Goal: Book appointment/travel/reservation

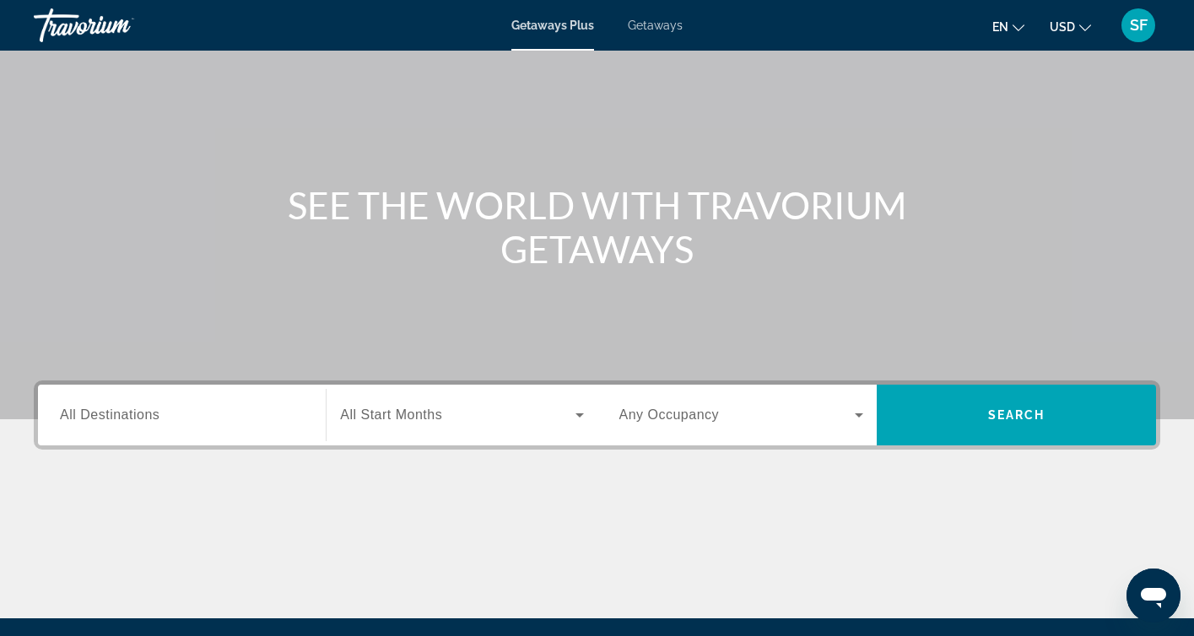
scroll to position [93, 0]
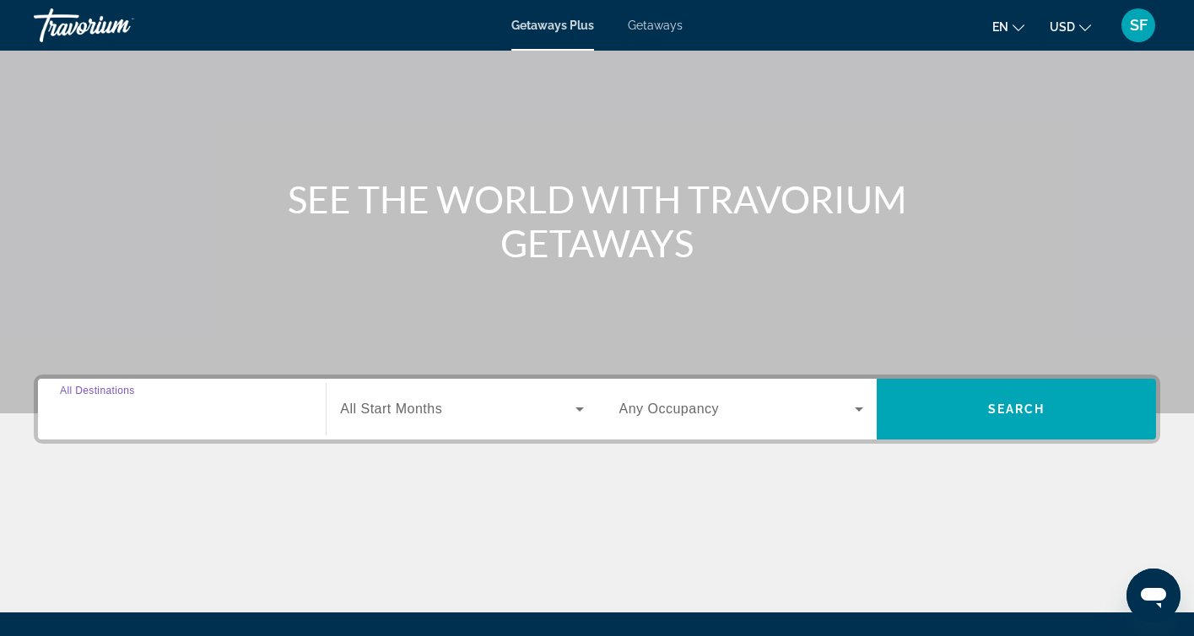
click at [186, 409] on input "Destination All Destinations" at bounding box center [182, 410] width 244 height 20
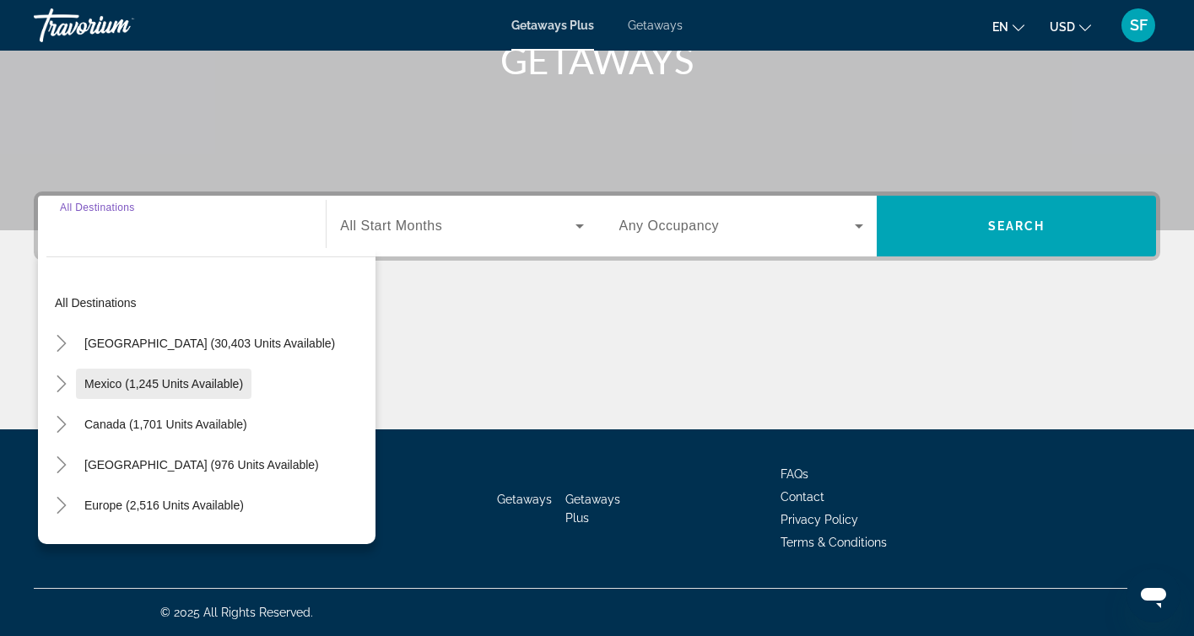
scroll to position [0, 0]
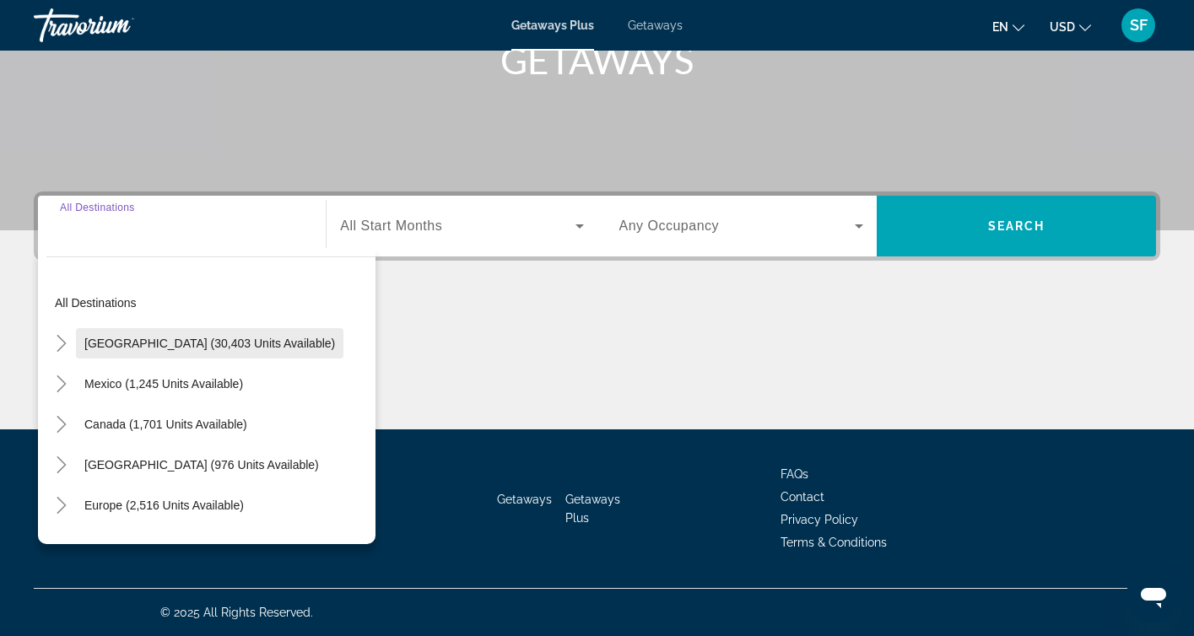
click at [183, 349] on span "[GEOGRAPHIC_DATA] (30,403 units available)" at bounding box center [209, 344] width 251 height 14
type input "**********"
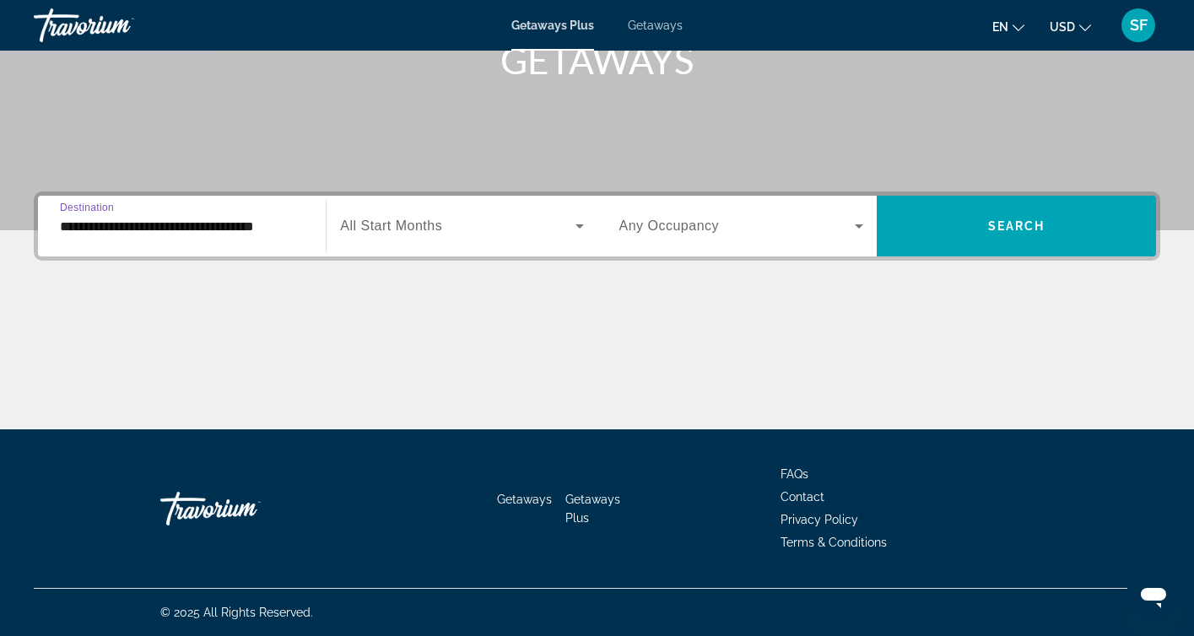
click at [420, 220] on span "All Start Months" at bounding box center [391, 226] width 102 height 14
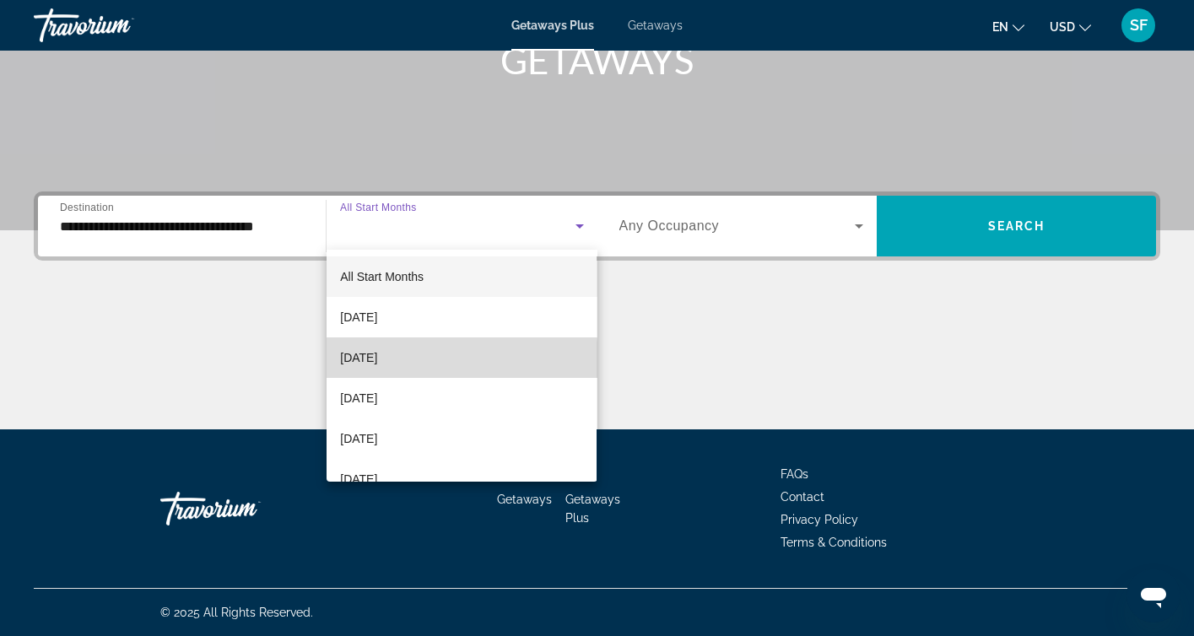
click at [377, 361] on span "[DATE]" at bounding box center [358, 358] width 37 height 20
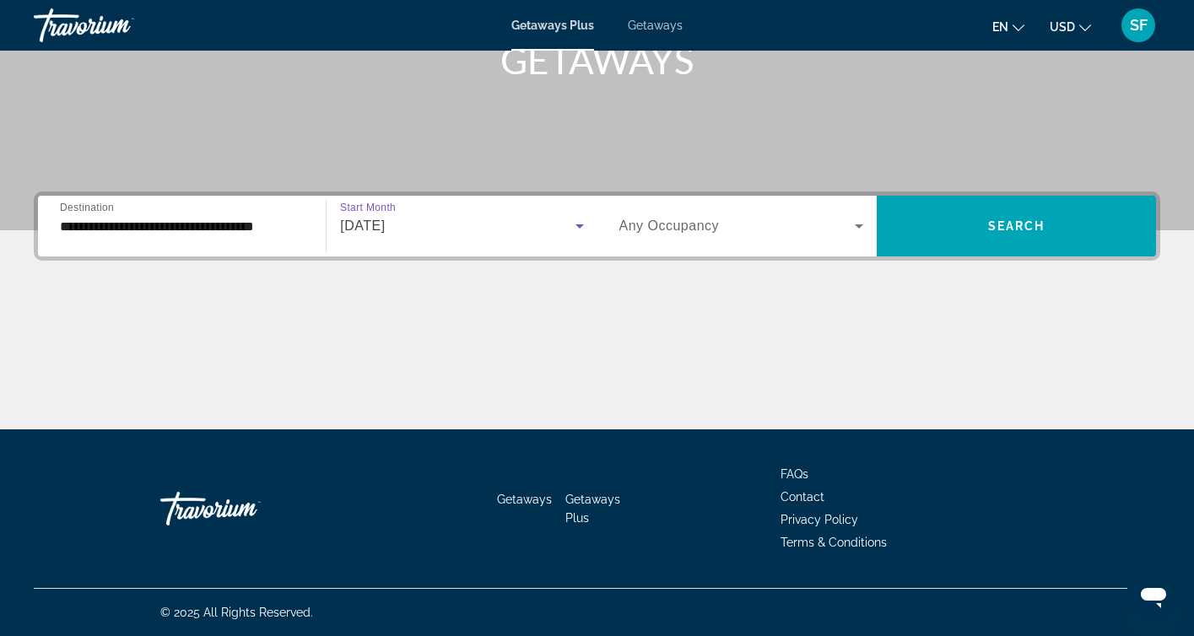
click at [722, 223] on span "Search widget" at bounding box center [737, 226] width 235 height 20
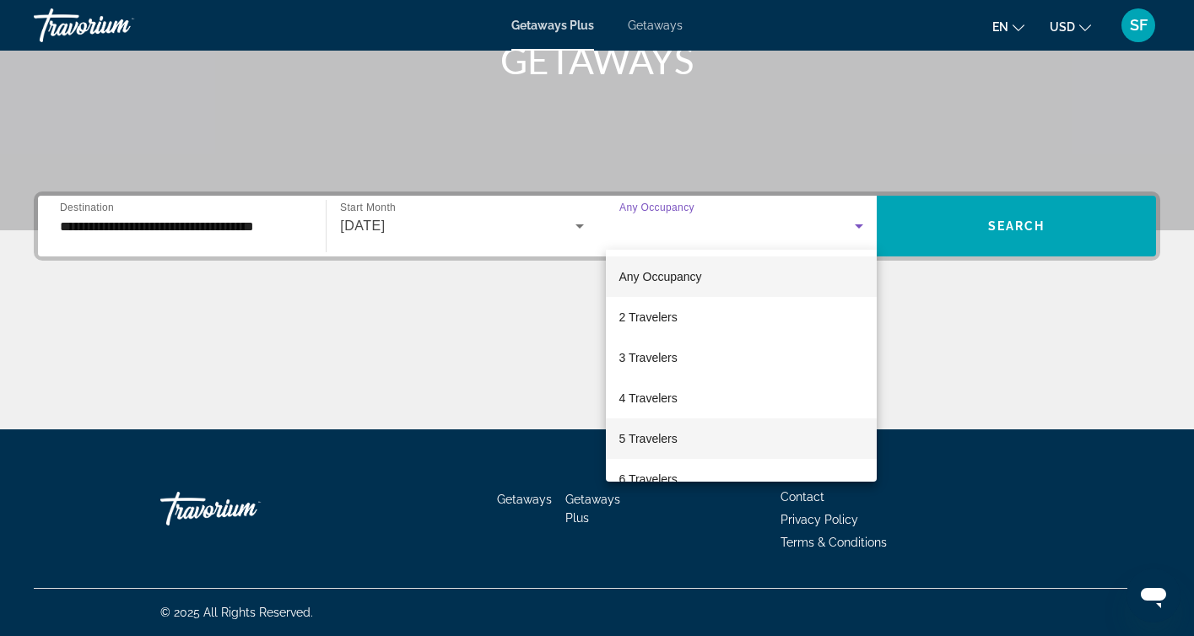
click at [642, 439] on span "5 Travelers" at bounding box center [649, 439] width 58 height 20
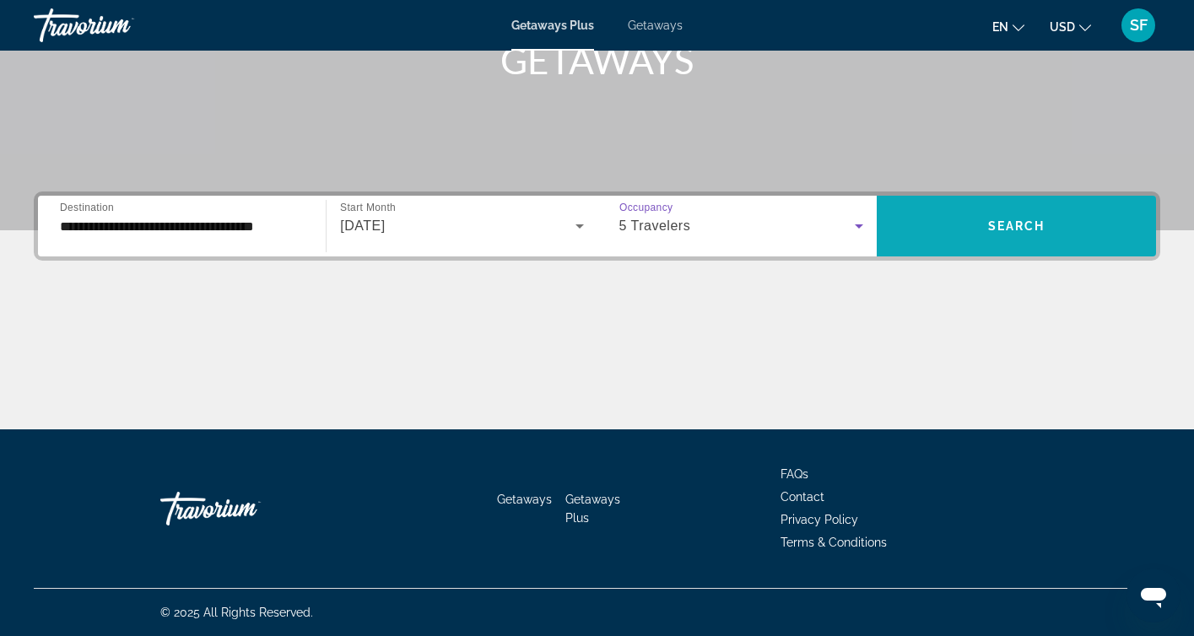
click at [971, 235] on span "Search widget" at bounding box center [1016, 226] width 279 height 41
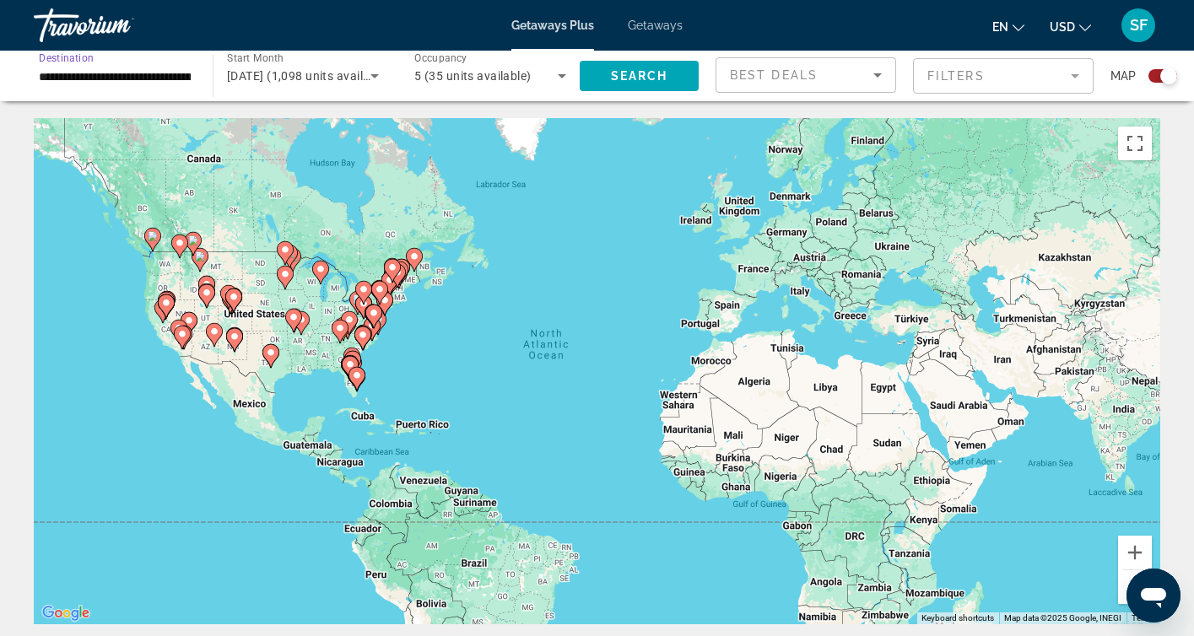
click at [140, 79] on input "**********" at bounding box center [115, 77] width 152 height 20
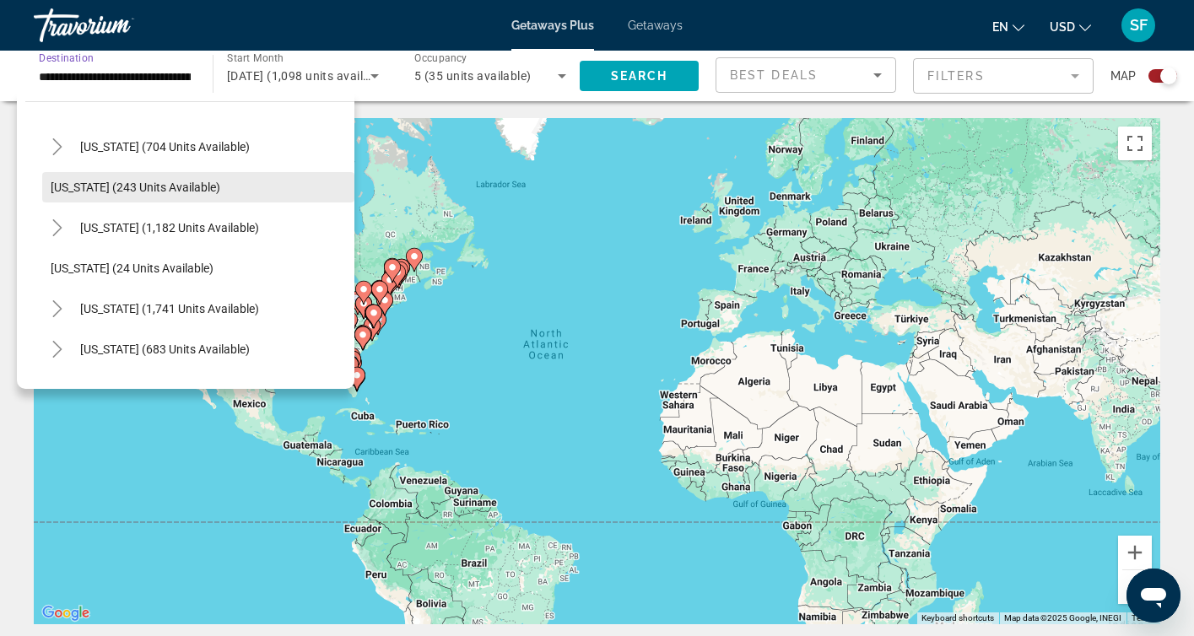
scroll to position [1057, 0]
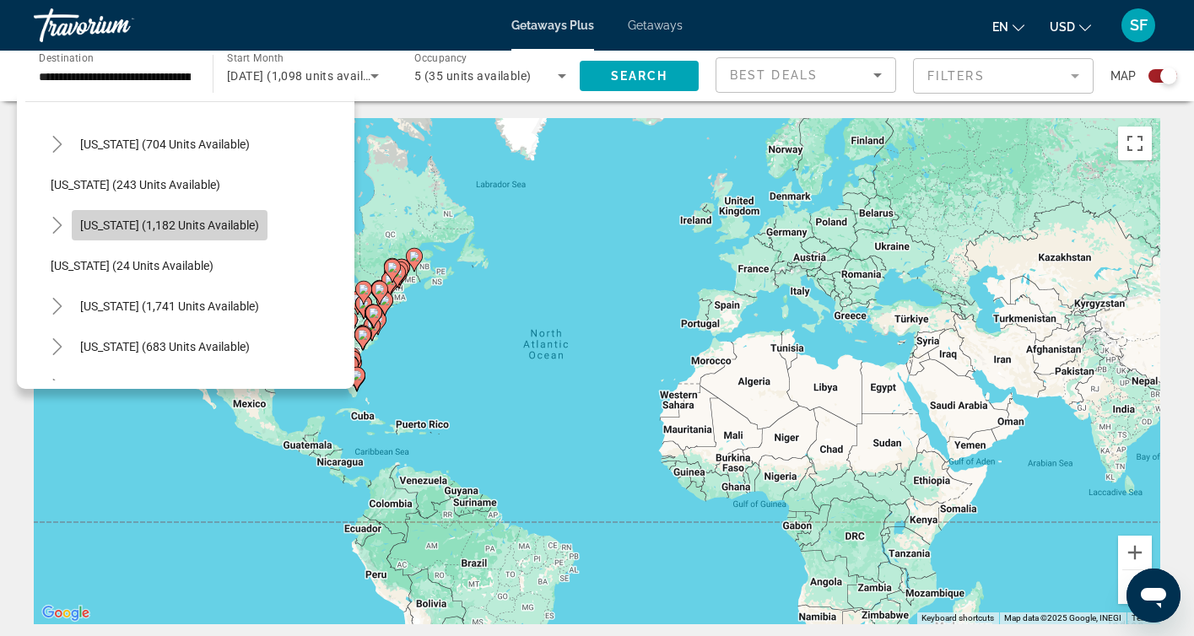
click at [113, 233] on span "Search widget" at bounding box center [170, 225] width 196 height 41
type input "**********"
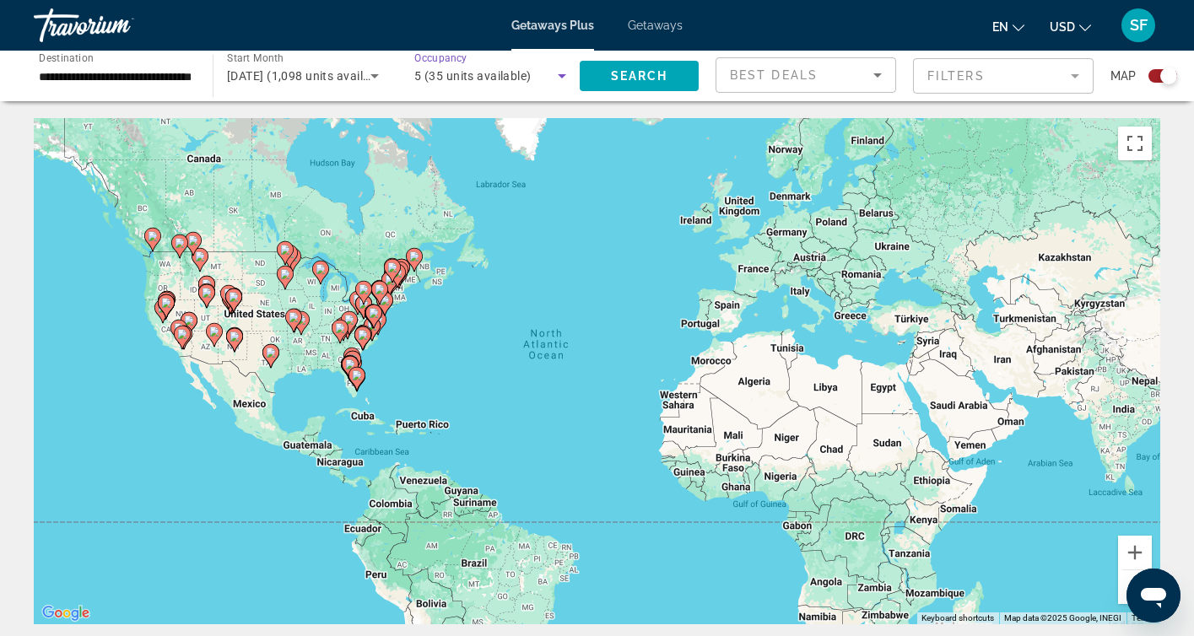
click at [449, 74] on span "5 (35 units available)" at bounding box center [472, 76] width 117 height 14
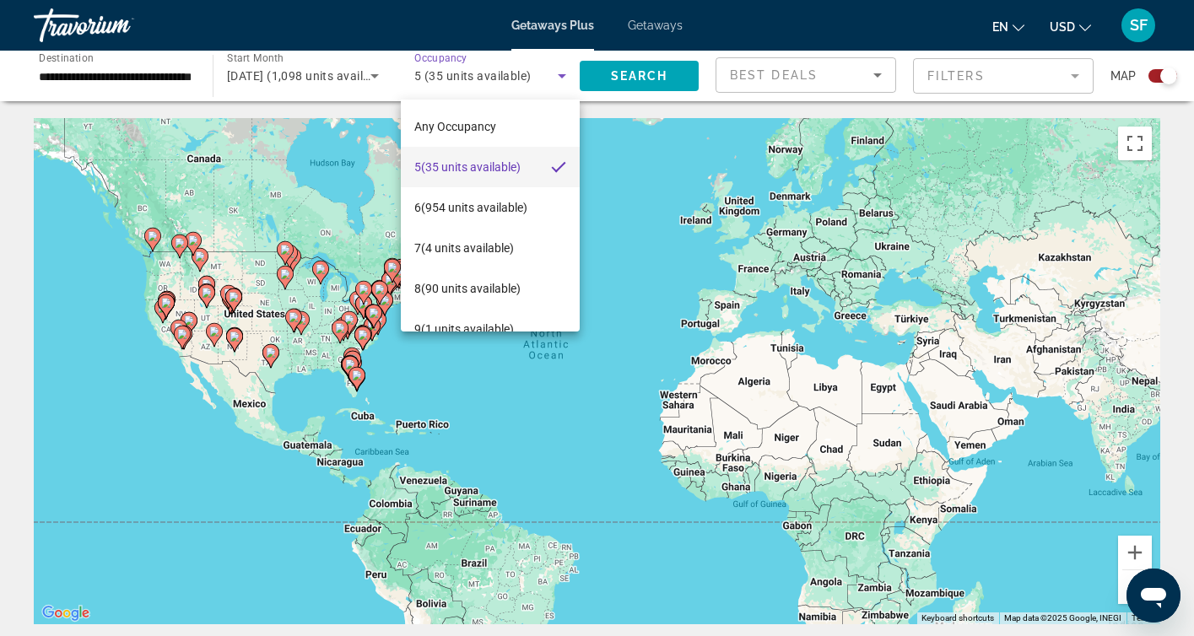
scroll to position [0, 0]
click at [451, 127] on span "Any Occupancy" at bounding box center [455, 127] width 82 height 14
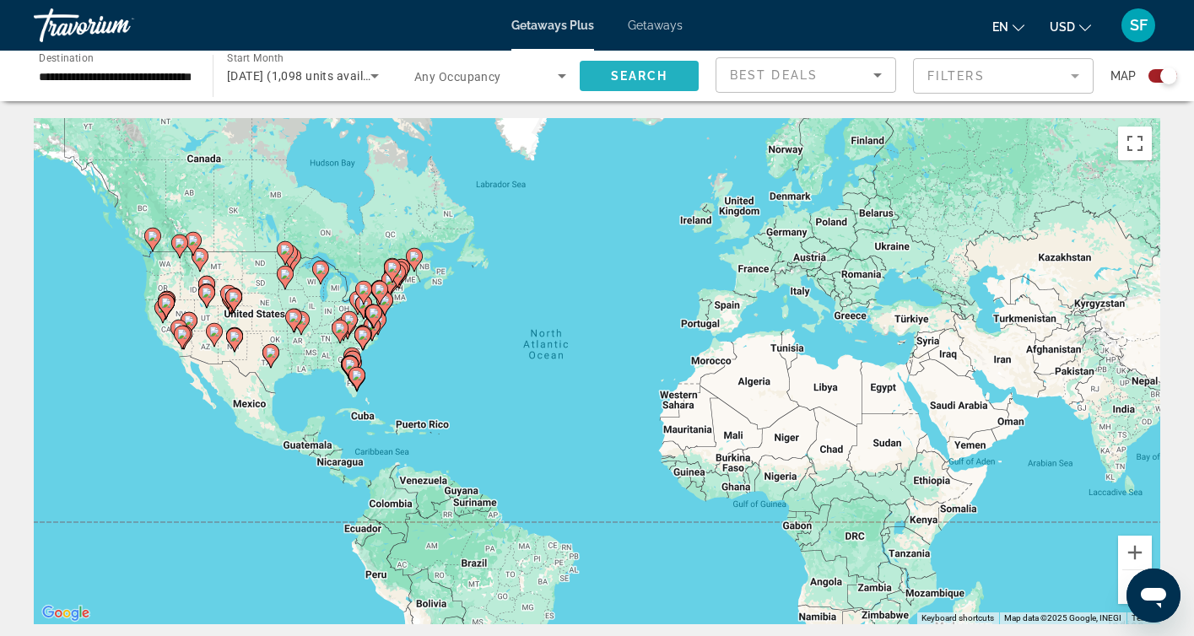
click at [614, 74] on span "Search" at bounding box center [639, 76] width 57 height 14
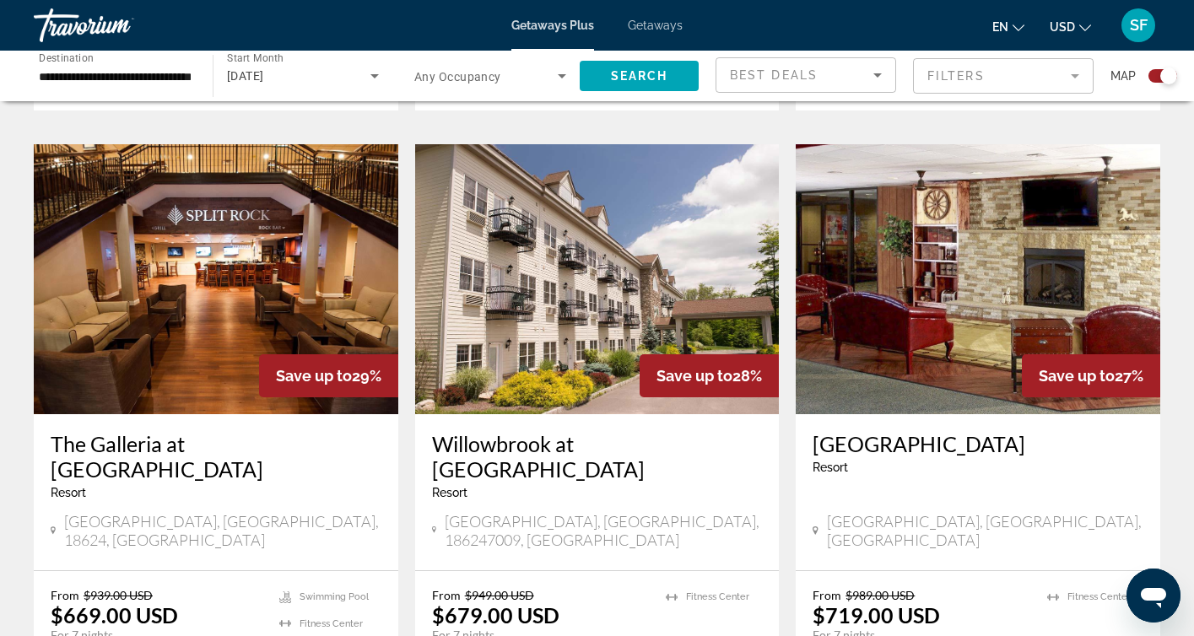
scroll to position [1154, 0]
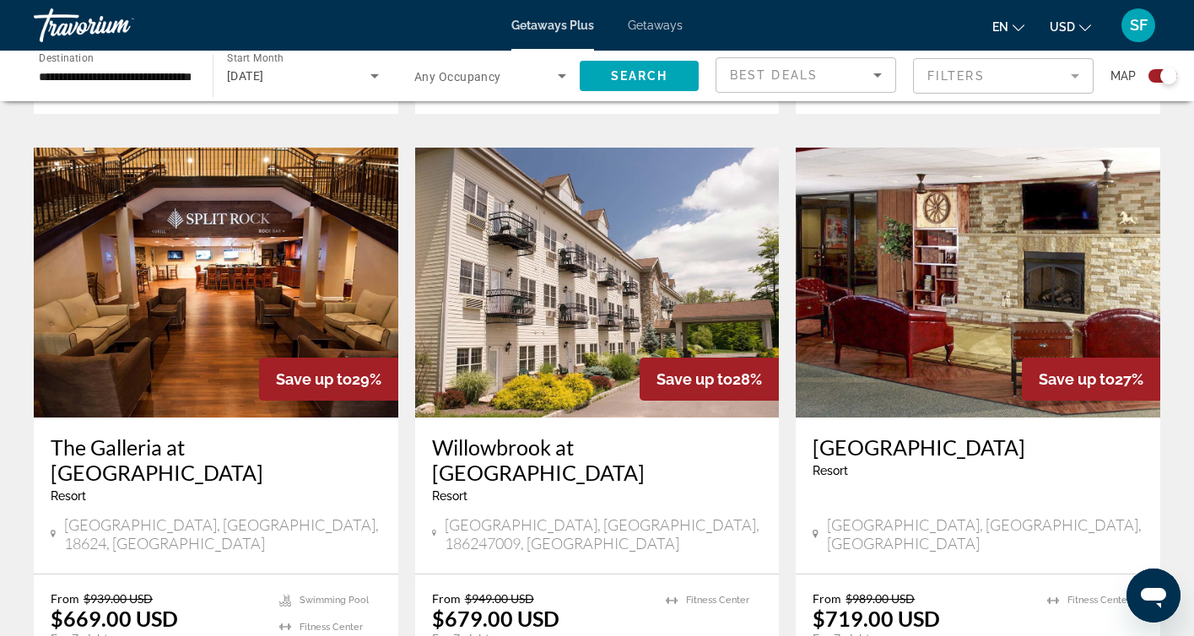
click at [198, 306] on img "Main content" at bounding box center [216, 283] width 365 height 270
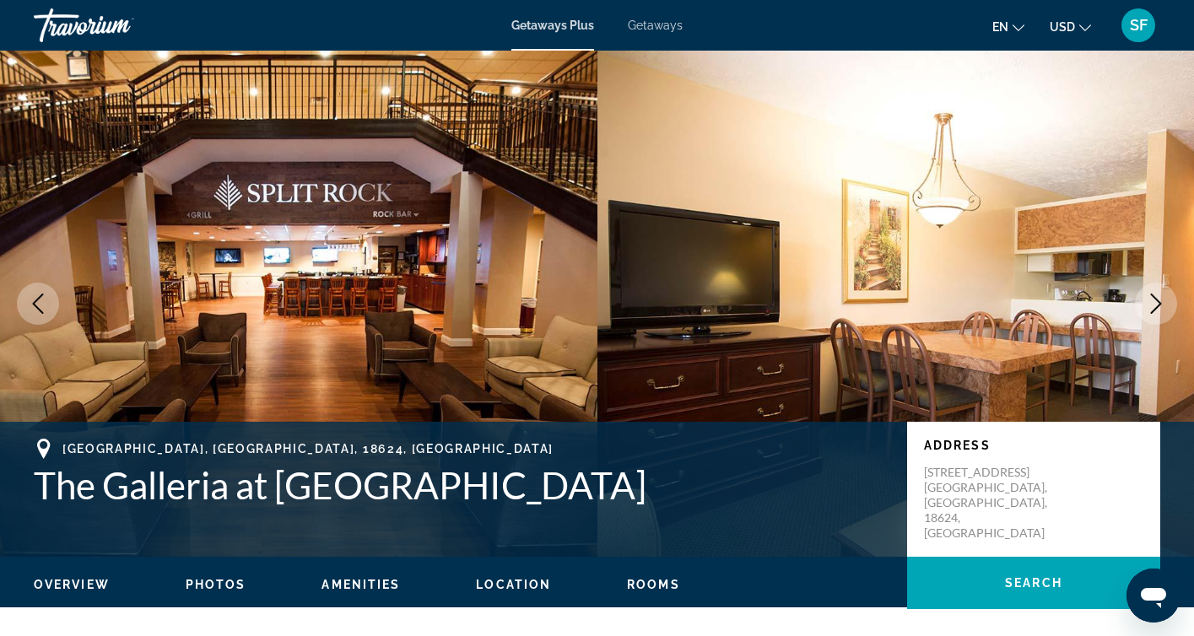
click at [1163, 290] on button "Next image" at bounding box center [1156, 304] width 42 height 42
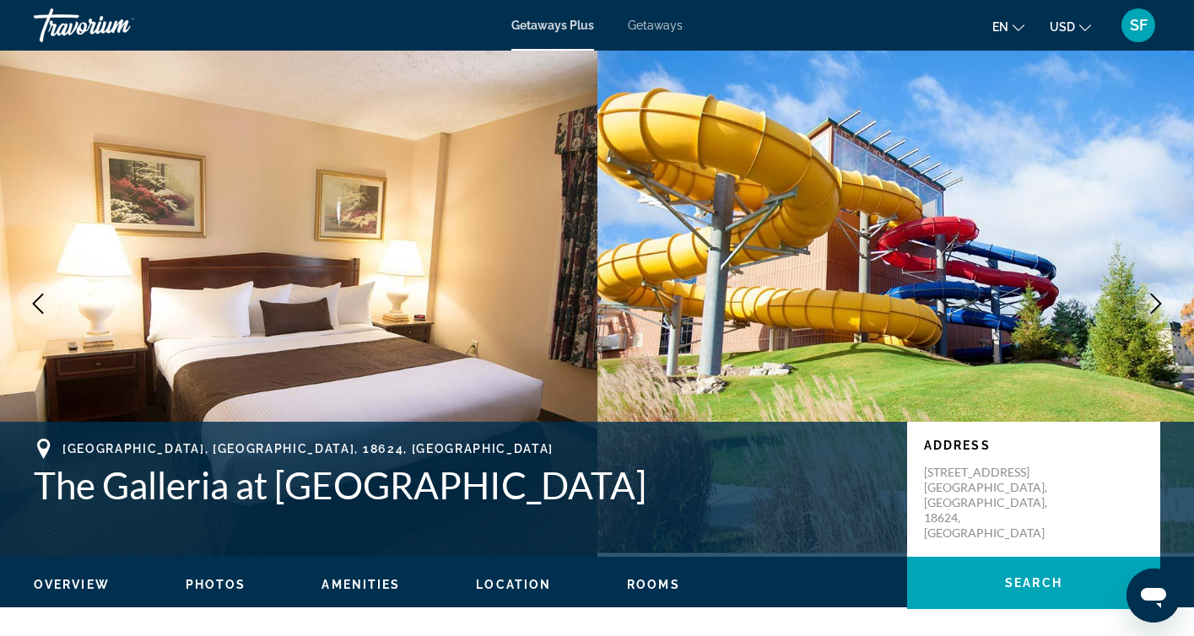
click at [1163, 290] on button "Next image" at bounding box center [1156, 304] width 42 height 42
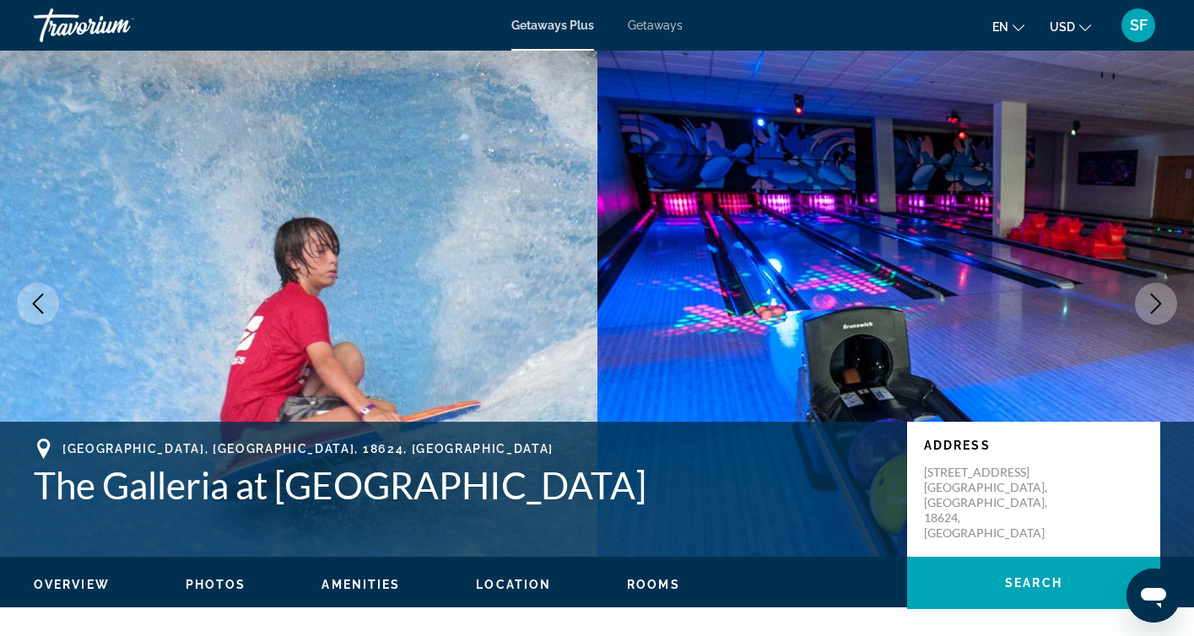
click at [1163, 290] on button "Next image" at bounding box center [1156, 304] width 42 height 42
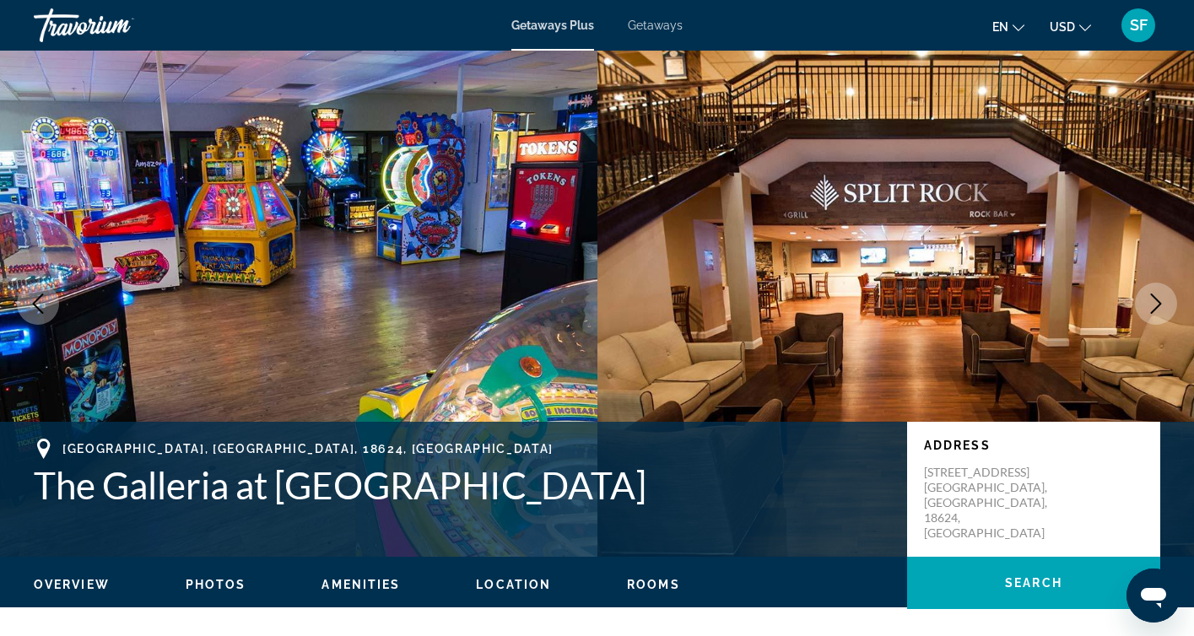
click at [1163, 290] on button "Next image" at bounding box center [1156, 304] width 42 height 42
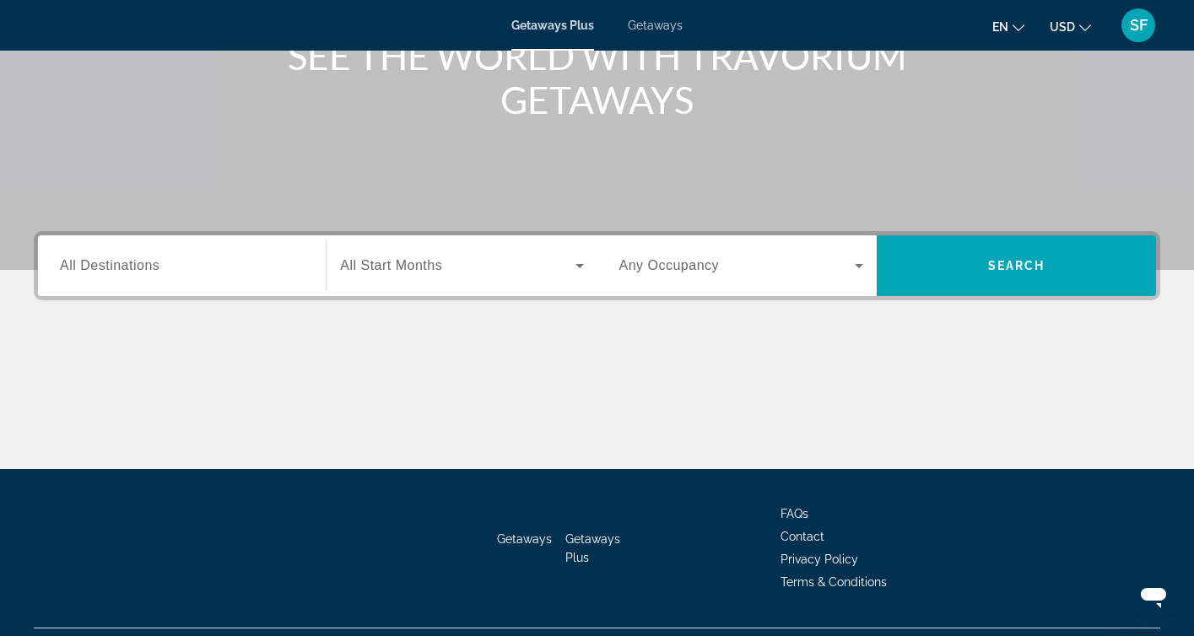
scroll to position [199, 0]
